Goal: Transaction & Acquisition: Purchase product/service

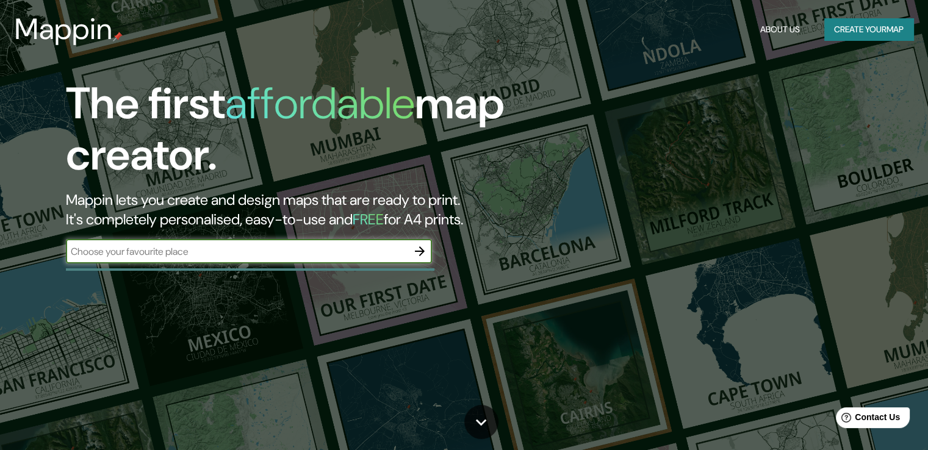
click at [303, 245] on input "text" at bounding box center [237, 252] width 342 height 14
type input "huanchaco [PERSON_NAME] [GEOGRAPHIC_DATA]"
click at [423, 251] on icon "button" at bounding box center [420, 251] width 10 height 10
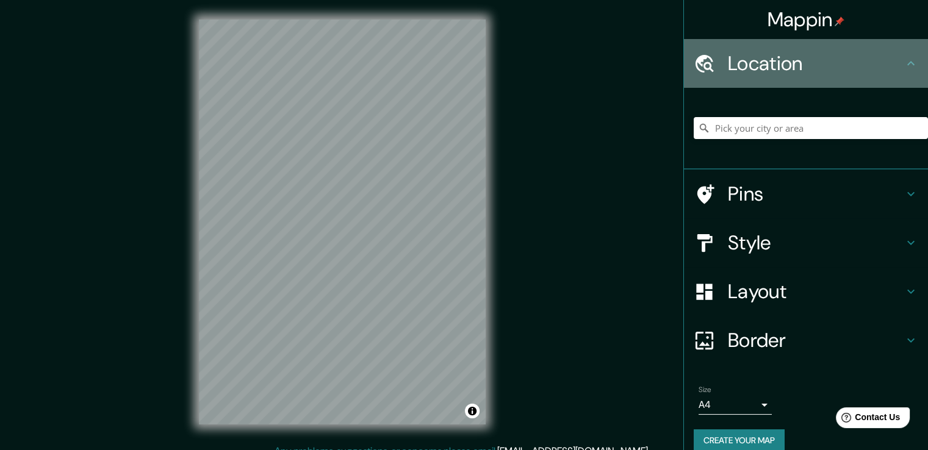
click at [700, 62] on icon at bounding box center [704, 63] width 21 height 21
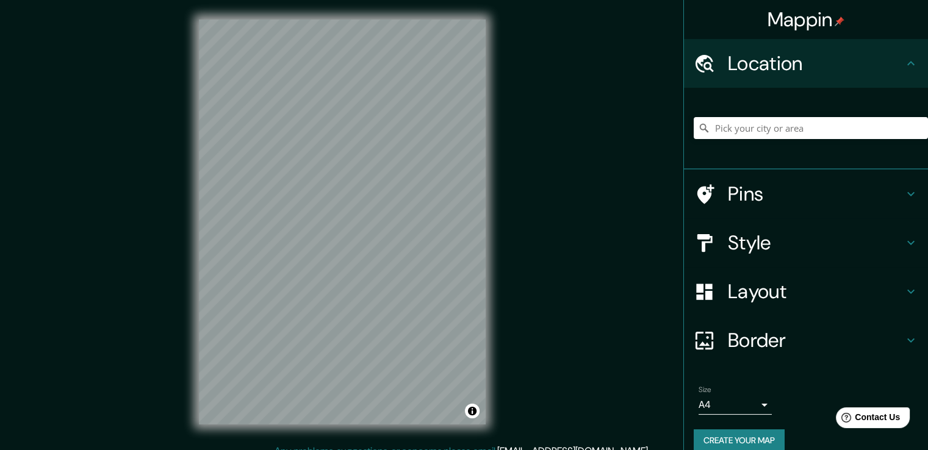
click at [907, 64] on icon at bounding box center [911, 63] width 15 height 15
click at [788, 240] on h4 "Style" at bounding box center [816, 243] width 176 height 24
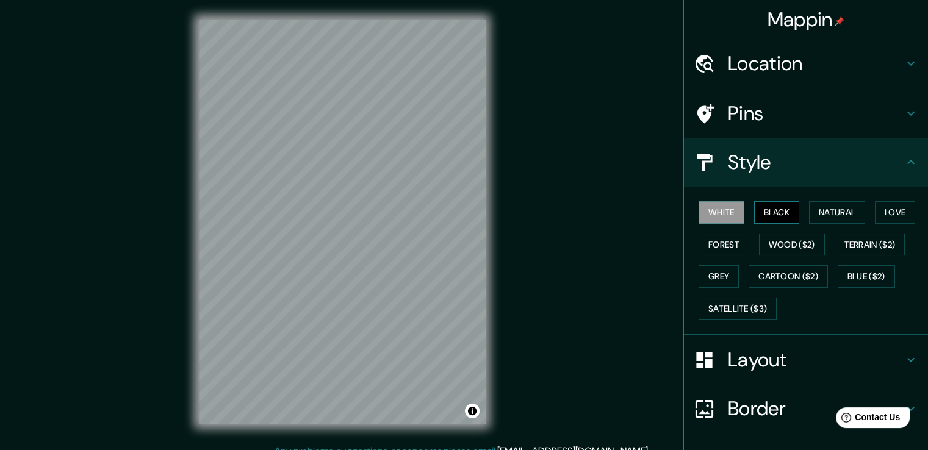
click at [779, 214] on button "Black" at bounding box center [777, 212] width 46 height 23
click at [833, 208] on button "Natural" at bounding box center [837, 212] width 56 height 23
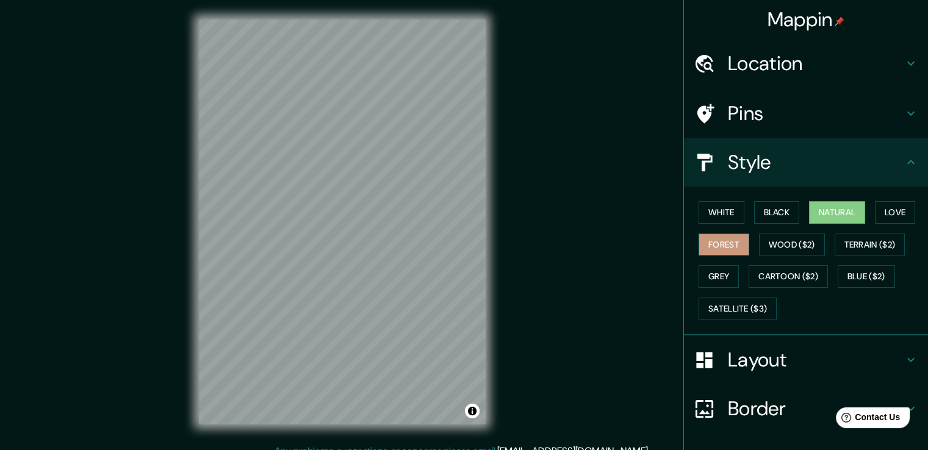
click at [725, 242] on button "Forest" at bounding box center [724, 245] width 51 height 23
click at [792, 250] on button "Wood ($2)" at bounding box center [792, 245] width 66 height 23
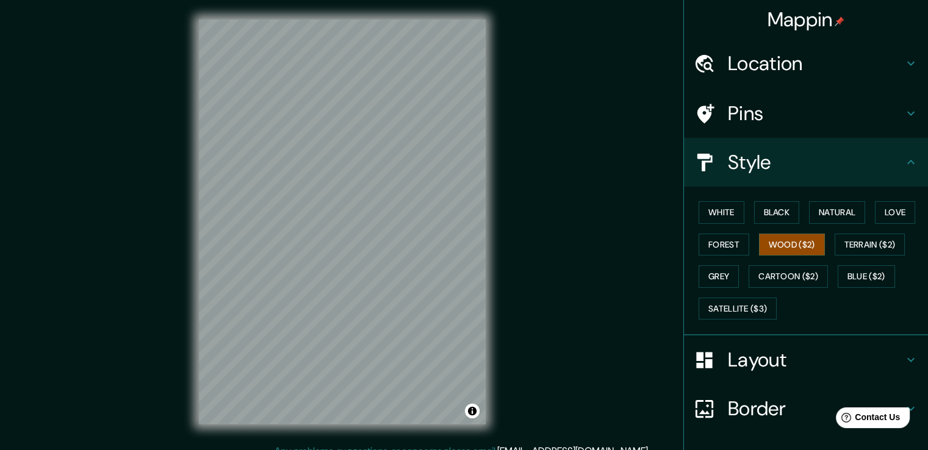
click at [777, 358] on h4 "Layout" at bounding box center [816, 360] width 176 height 24
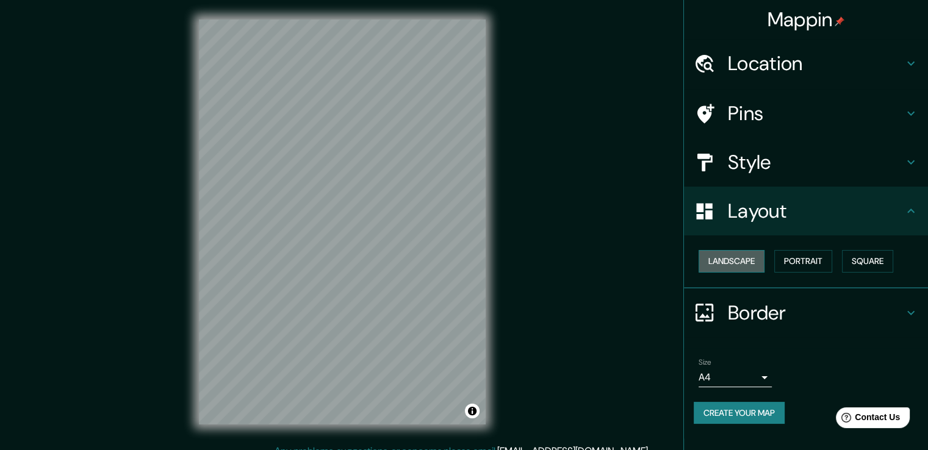
click at [740, 262] on button "Landscape" at bounding box center [732, 261] width 66 height 23
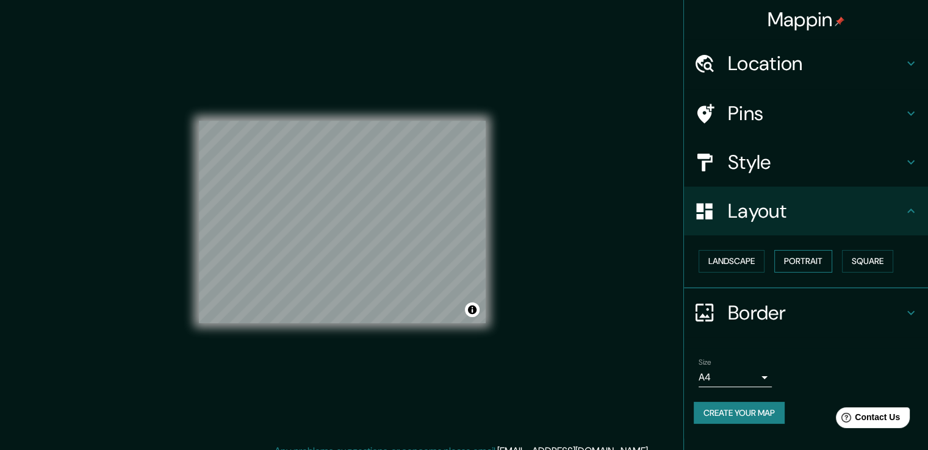
click at [798, 260] on button "Portrait" at bounding box center [803, 261] width 58 height 23
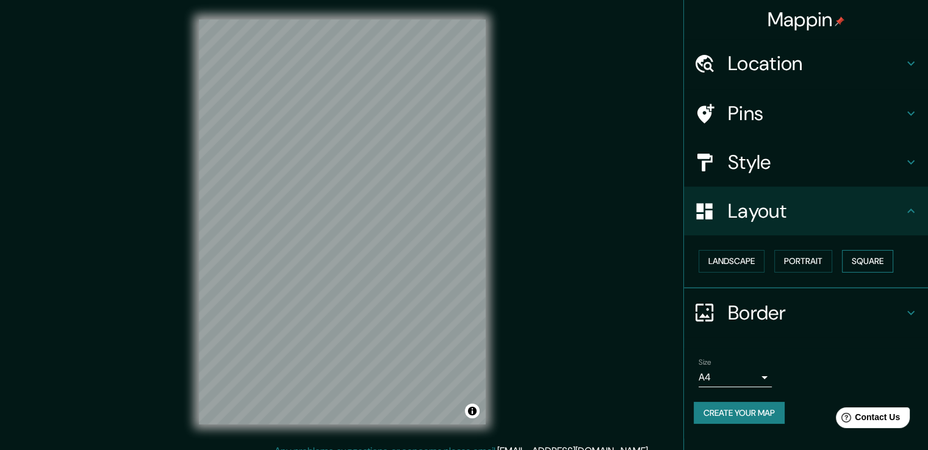
click at [874, 256] on button "Square" at bounding box center [867, 261] width 51 height 23
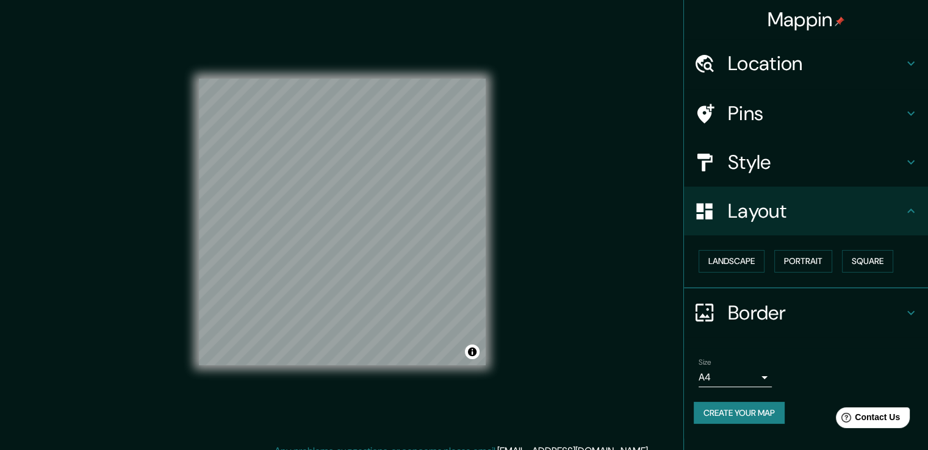
click at [766, 303] on h4 "Border" at bounding box center [816, 313] width 176 height 24
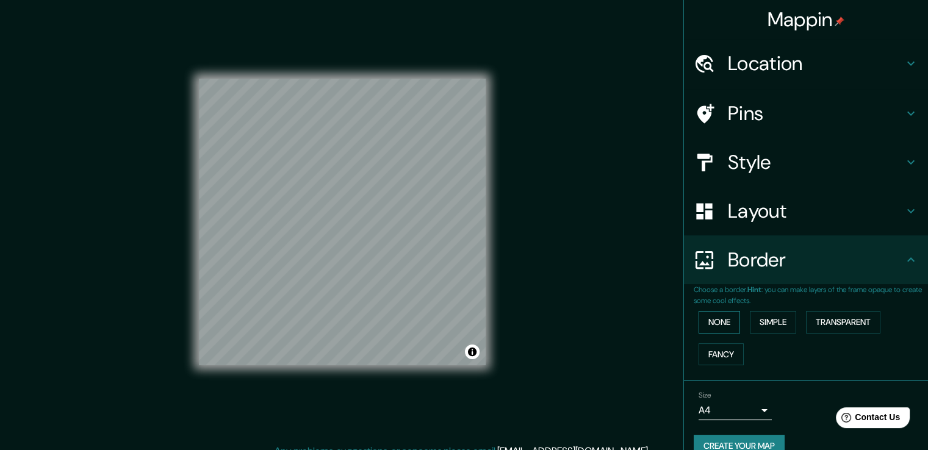
click at [705, 329] on button "None" at bounding box center [719, 322] width 41 height 23
click at [757, 325] on button "Simple" at bounding box center [773, 322] width 46 height 23
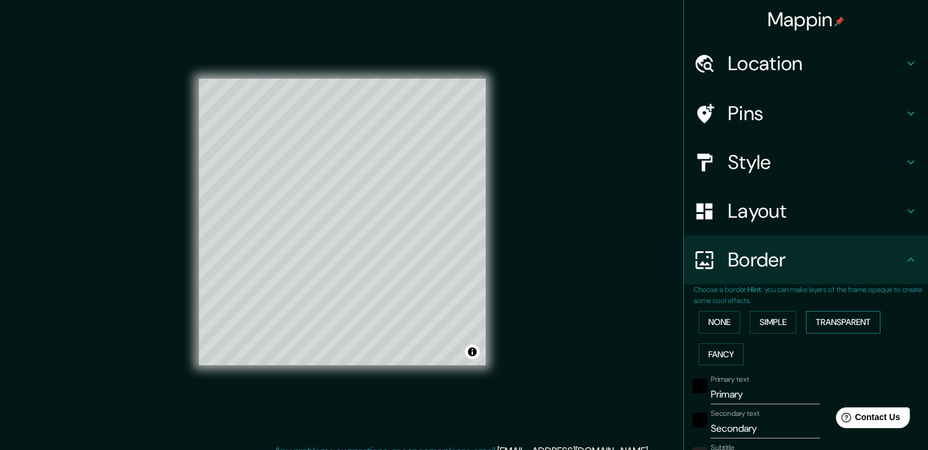
click at [825, 323] on button "Transparent" at bounding box center [843, 322] width 74 height 23
click at [705, 351] on button "Fancy" at bounding box center [721, 354] width 45 height 23
click at [711, 325] on button "None" at bounding box center [719, 322] width 41 height 23
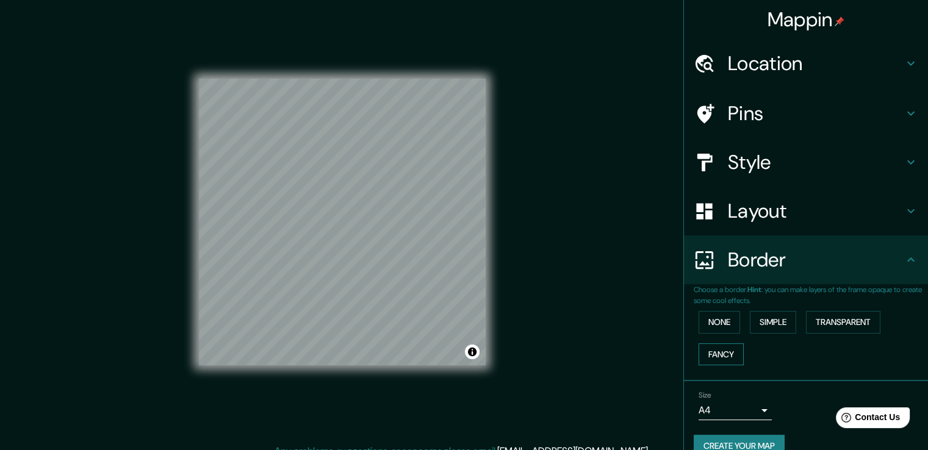
scroll to position [21, 0]
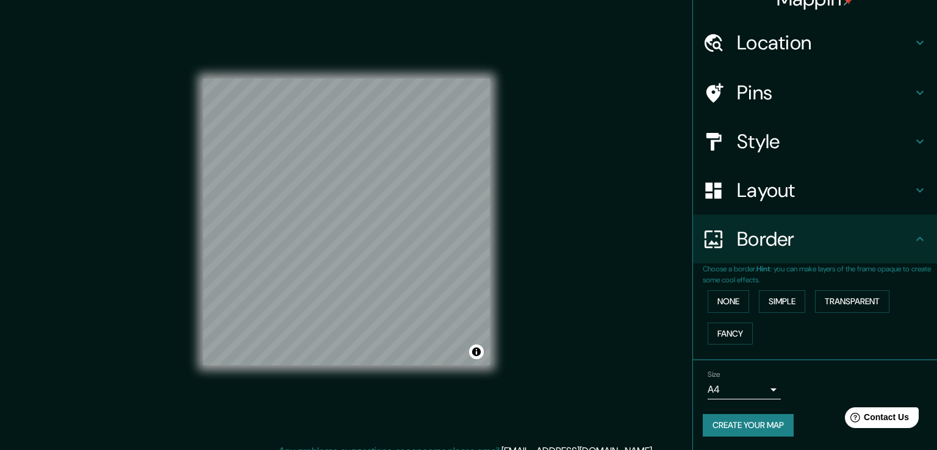
click at [759, 380] on body "Mappin Location Pins Style Layout Border Choose a border. Hint : you can make l…" at bounding box center [468, 225] width 937 height 450
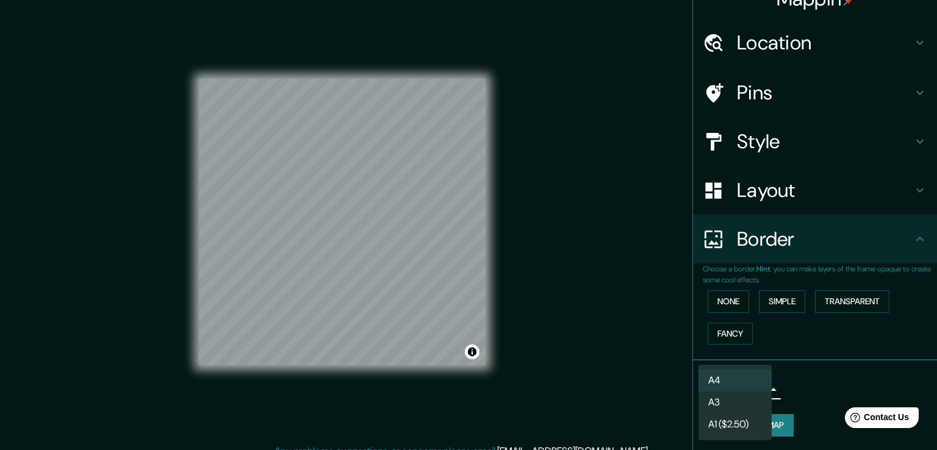
click at [742, 406] on li "A3" at bounding box center [735, 403] width 73 height 22
click at [742, 385] on body "Mappin Location Pins Style Layout Border Choose a border. Hint : you can make l…" at bounding box center [468, 225] width 937 height 450
click at [739, 396] on li "A3" at bounding box center [735, 403] width 73 height 22
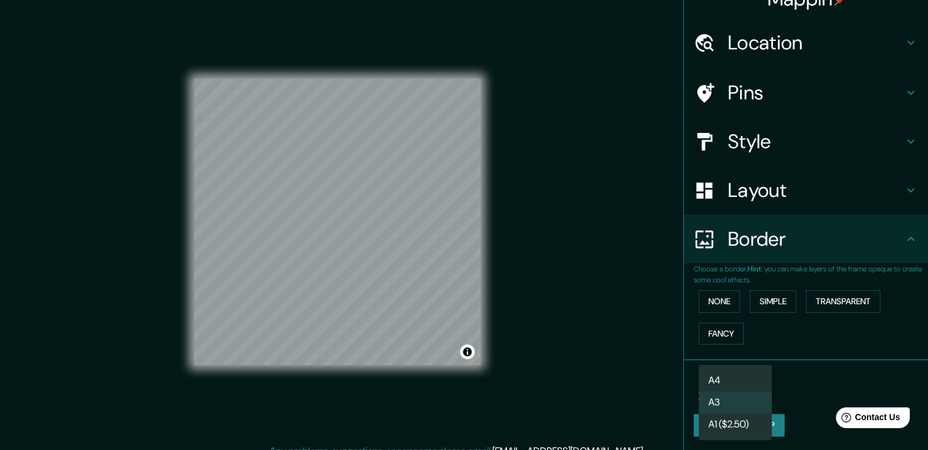
click at [738, 388] on body "Mappin Location Pins Style Layout Border Choose a border. Hint : you can make l…" at bounding box center [464, 225] width 928 height 450
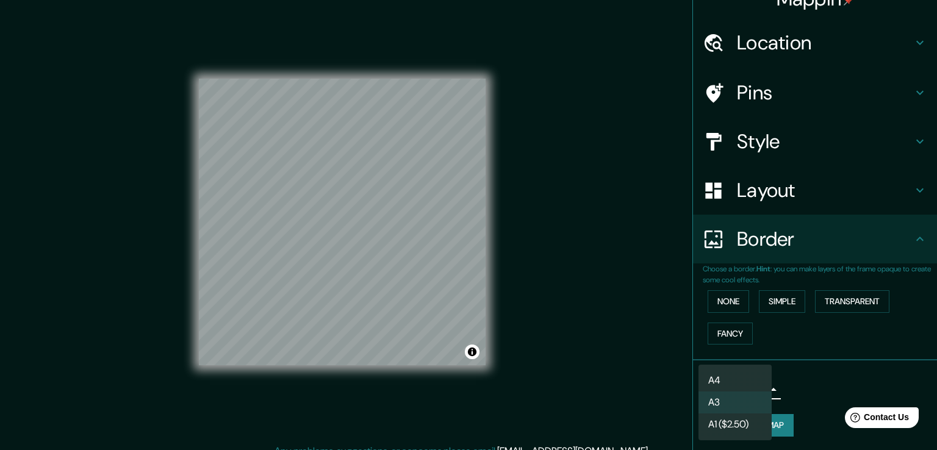
click at [737, 375] on li "A4" at bounding box center [735, 381] width 73 height 22
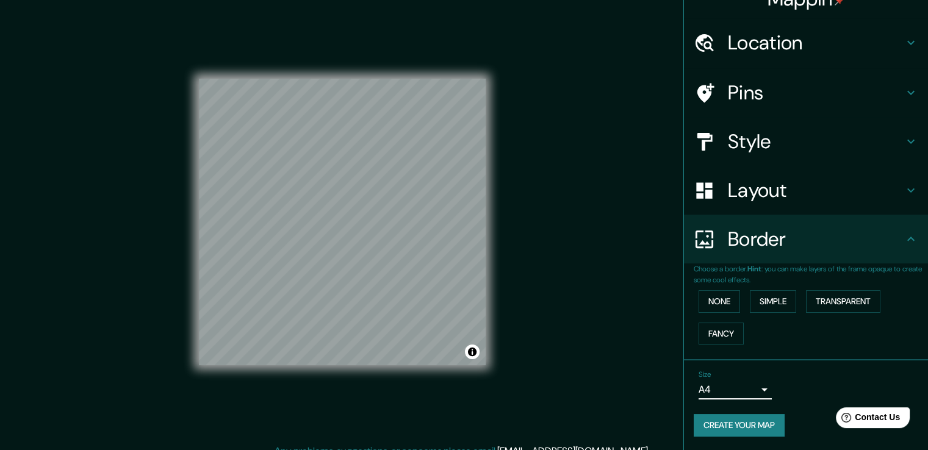
click at [732, 390] on body "Mappin Location Pins Style Layout Border Choose a border. Hint : you can make l…" at bounding box center [464, 225] width 928 height 450
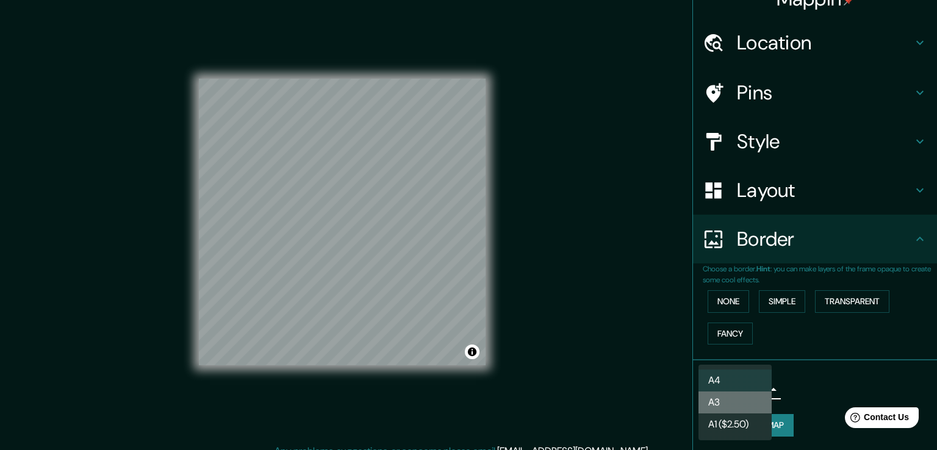
click at [727, 403] on li "A3" at bounding box center [735, 403] width 73 height 22
type input "a4"
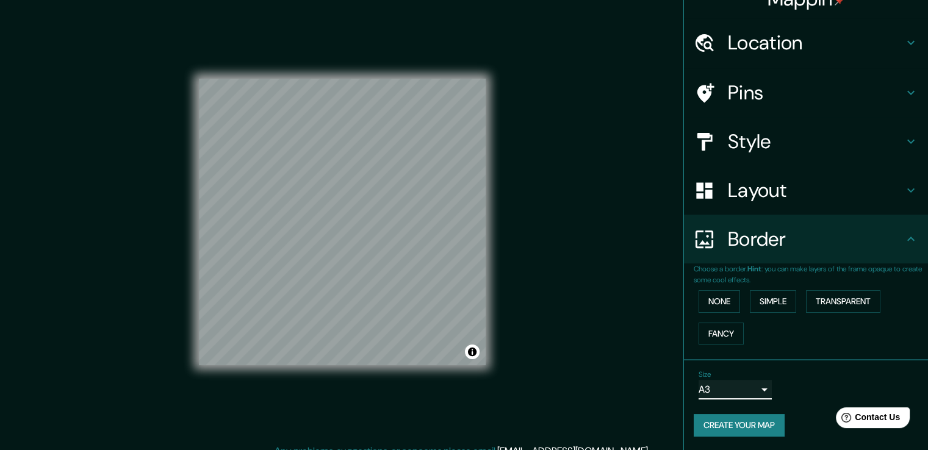
scroll to position [13, 0]
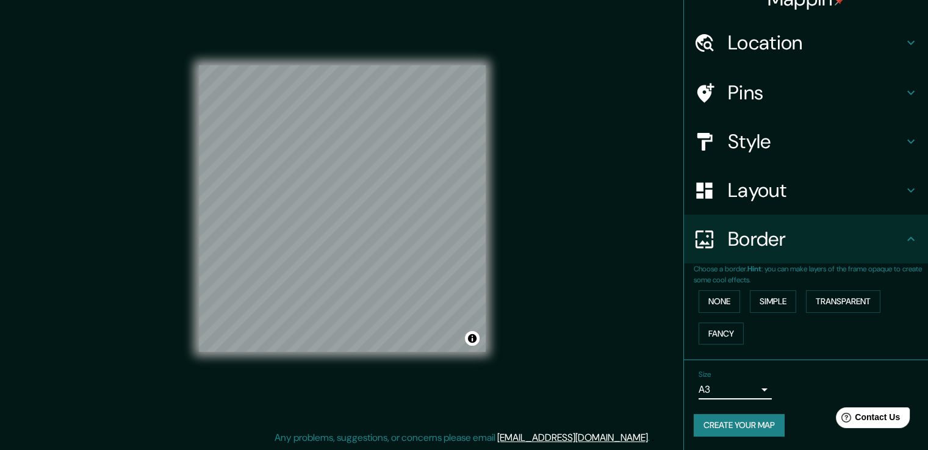
click at [757, 82] on h4 "Pins" at bounding box center [816, 93] width 176 height 24
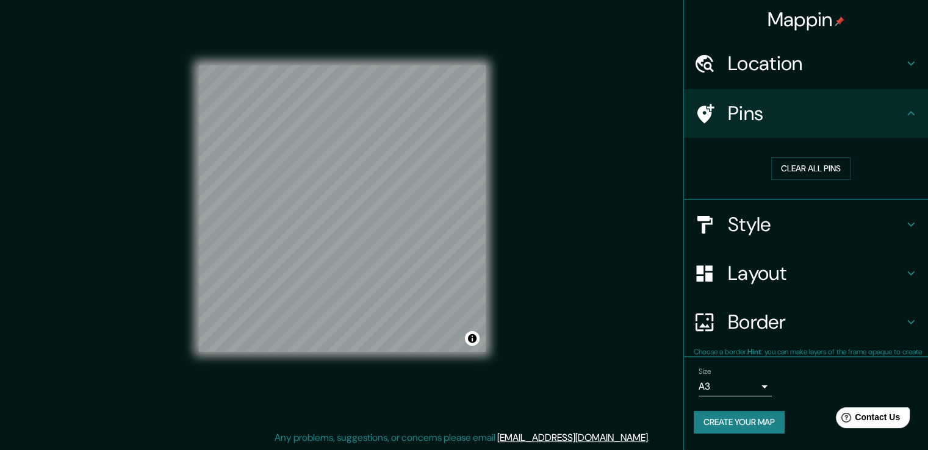
scroll to position [0, 0]
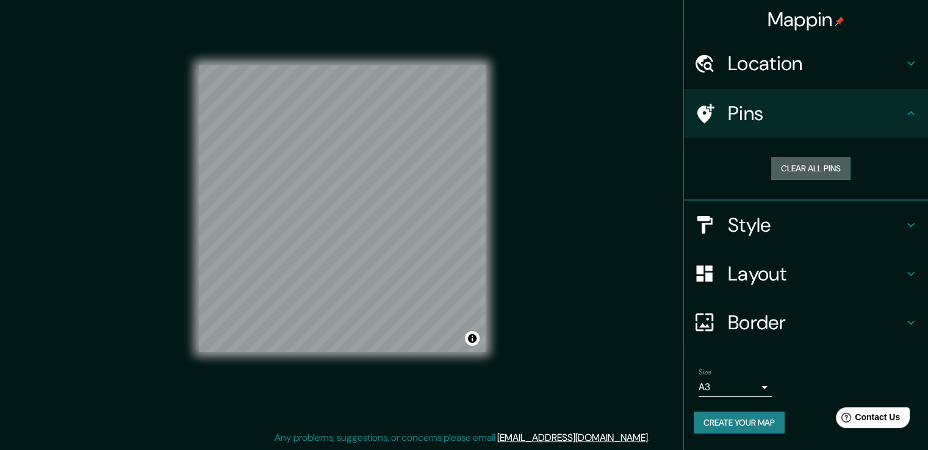
click at [807, 165] on button "Clear all pins" at bounding box center [810, 168] width 79 height 23
click at [806, 162] on button "Clear all pins" at bounding box center [810, 168] width 79 height 23
click at [800, 57] on h4 "Location" at bounding box center [816, 63] width 176 height 24
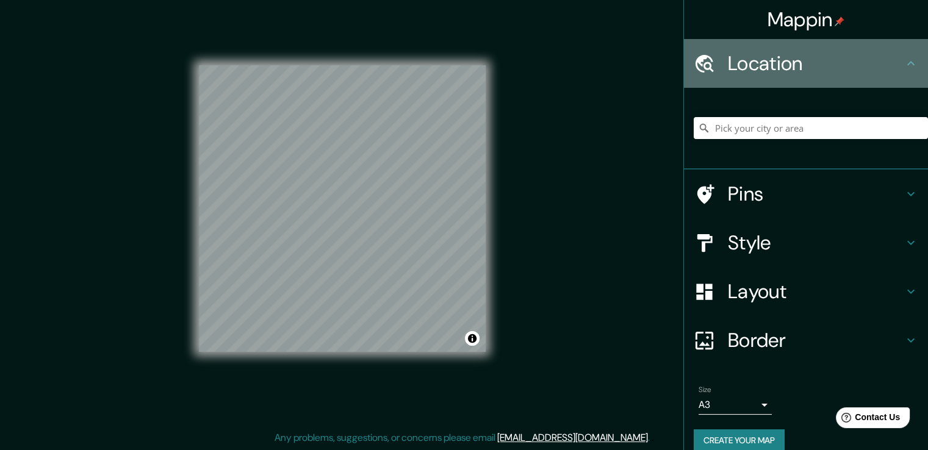
click at [800, 57] on h4 "Location" at bounding box center [816, 63] width 176 height 24
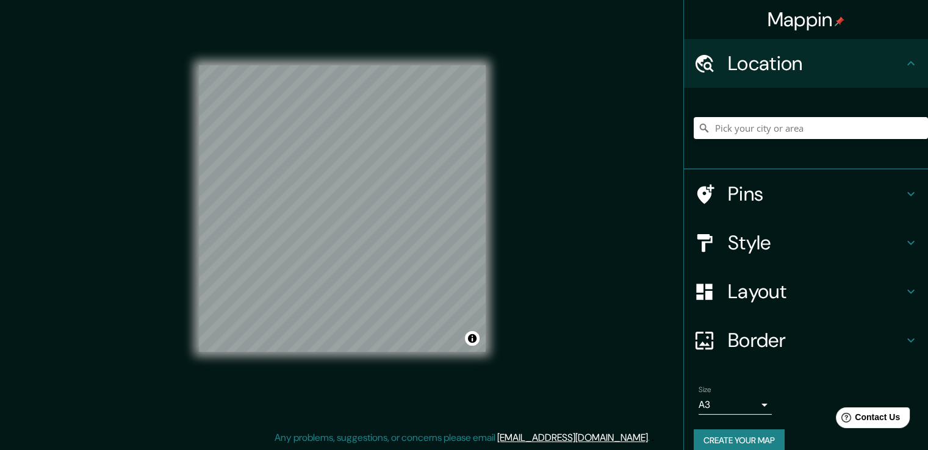
click at [779, 237] on h4 "Style" at bounding box center [816, 243] width 176 height 24
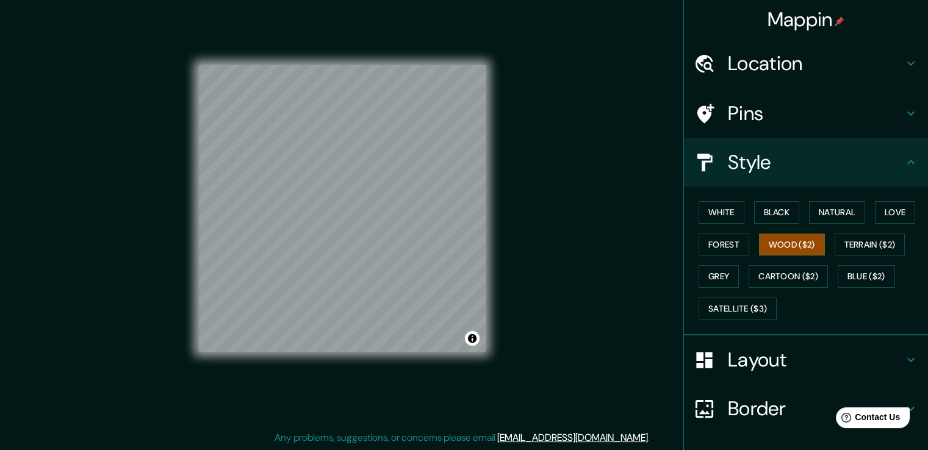
scroll to position [61, 0]
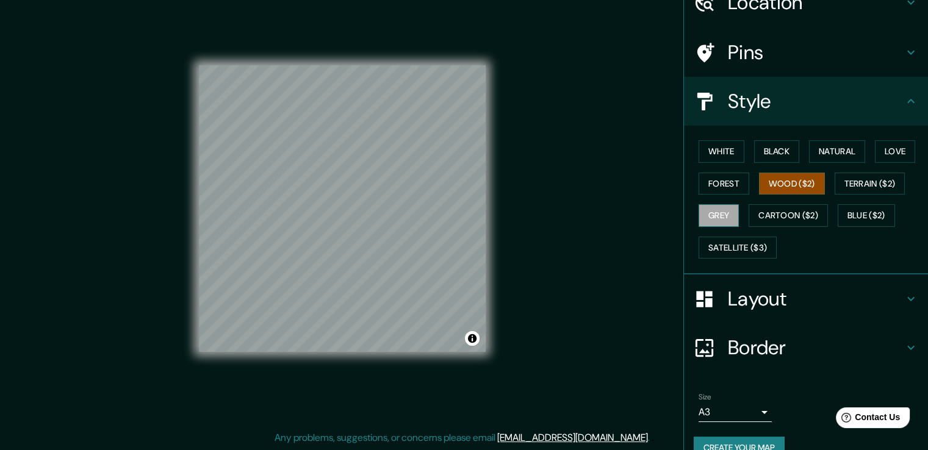
click at [725, 217] on button "Grey" at bounding box center [719, 215] width 40 height 23
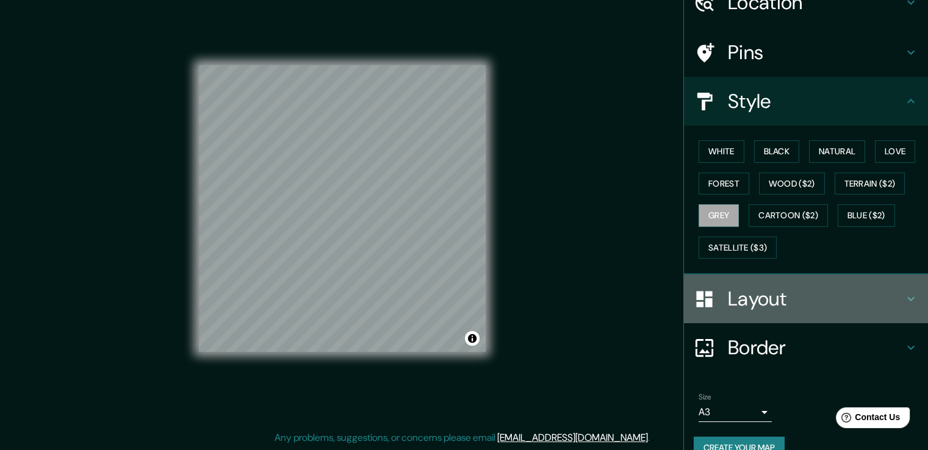
click at [766, 304] on h4 "Layout" at bounding box center [816, 299] width 176 height 24
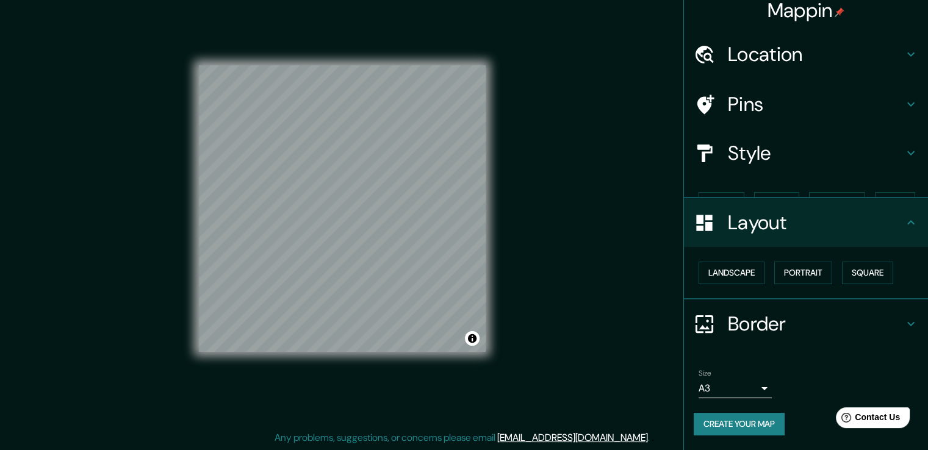
scroll to position [0, 0]
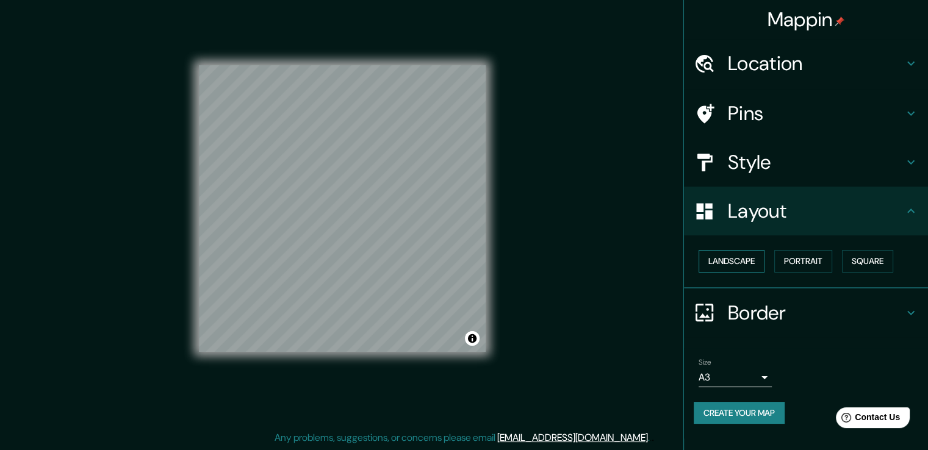
click at [747, 262] on button "Landscape" at bounding box center [732, 261] width 66 height 23
